Goal: Transaction & Acquisition: Purchase product/service

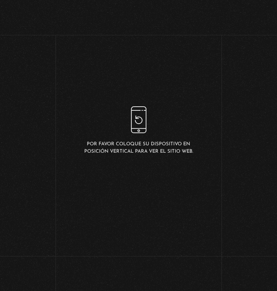
click at [39, 274] on link "Menu Cerrar" at bounding box center [29, 273] width 25 height 10
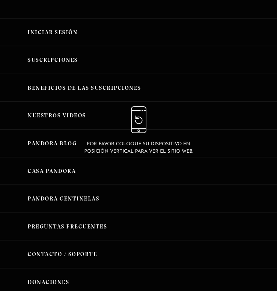
click at [68, 46] on link "Iniciar Sesión" at bounding box center [138, 32] width 277 height 28
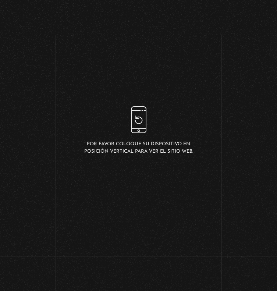
click at [131, 136] on input "Nombre de usuario o correo electrónico" at bounding box center [139, 127] width 102 height 18
type input "delpiento@hotmail.com"
click at [113, 201] on input "Acceder" at bounding box center [138, 210] width 51 height 18
click at [232, 15] on li "Buscar" at bounding box center [235, 11] width 28 height 8
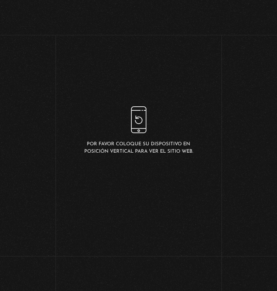
click at [229, 10] on link "Buscar" at bounding box center [235, 10] width 14 height 5
click at [141, 168] on figure at bounding box center [139, 206] width 64 height 77
click at [143, 150] on h2 "El Conjuro" at bounding box center [138, 116] width 138 height 68
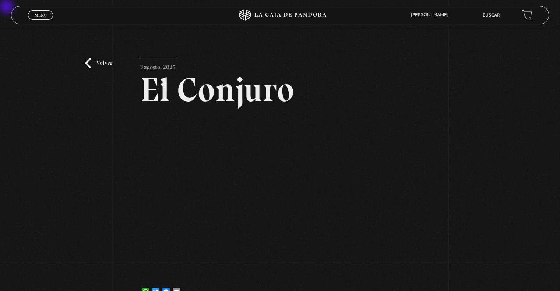
click at [277, 213] on div "Volver 3 agosto, 2025 El Conjuro WhatsApp Twitter Messenger Email" at bounding box center [280, 169] width 560 height 280
